Goal: Information Seeking & Learning: Learn about a topic

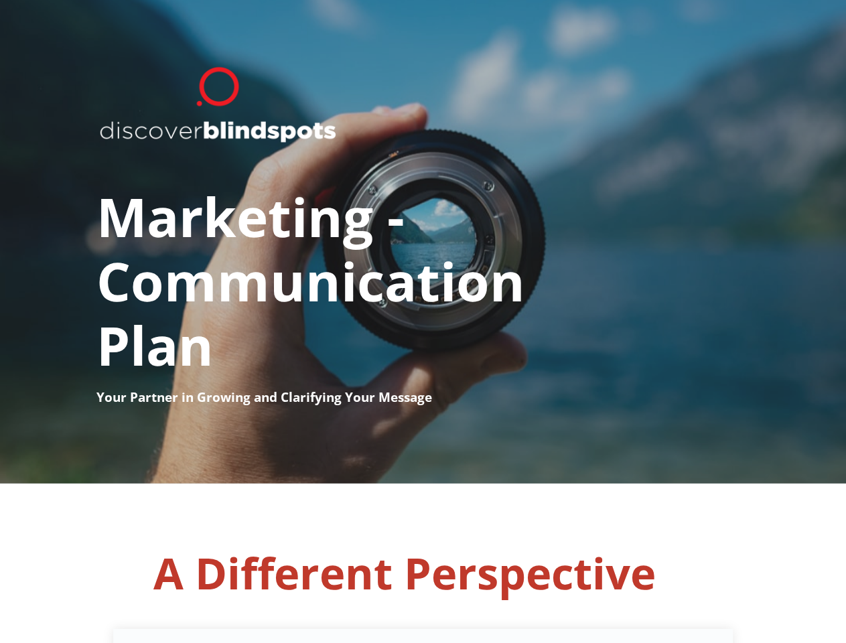
click at [423, 322] on h1 "Marketing - ​ Communication ​ Plan" at bounding box center [424, 268] width 654 height 239
